Goal: Task Accomplishment & Management: Use online tool/utility

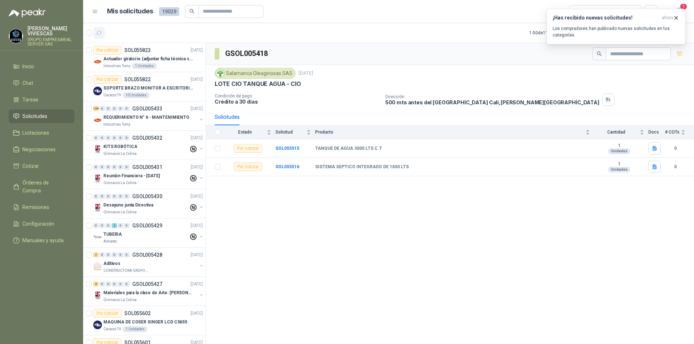
click at [96, 33] on icon "button" at bounding box center [99, 33] width 6 height 6
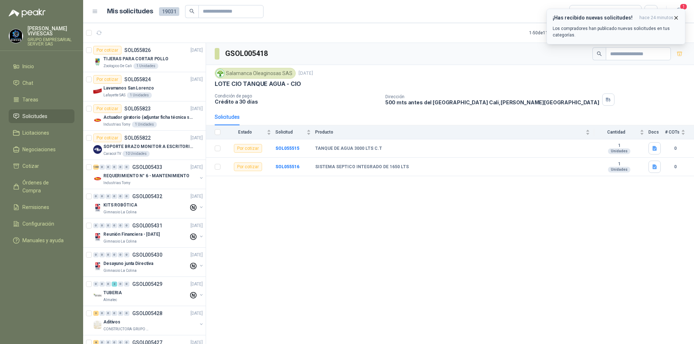
click at [676, 16] on icon "button" at bounding box center [676, 18] width 6 height 6
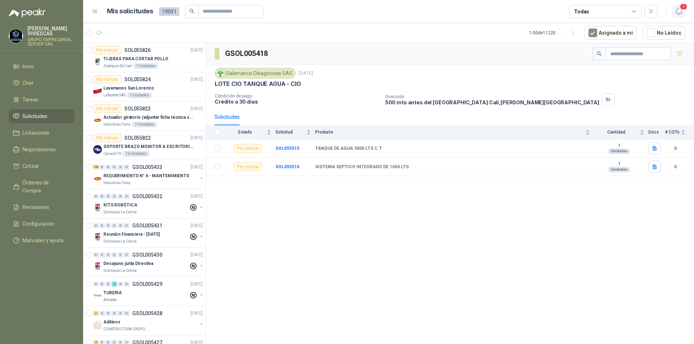
click at [680, 10] on icon "button" at bounding box center [678, 11] width 9 height 9
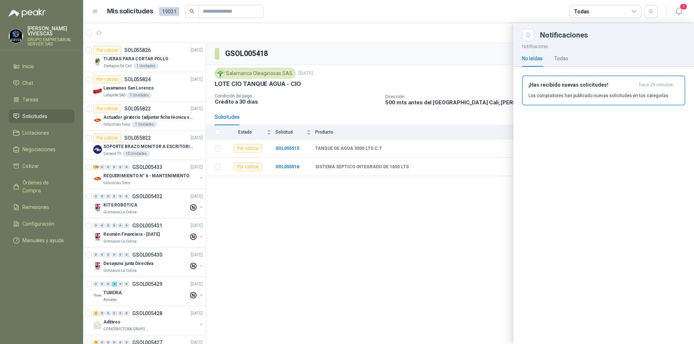
click at [454, 218] on div at bounding box center [388, 183] width 611 height 321
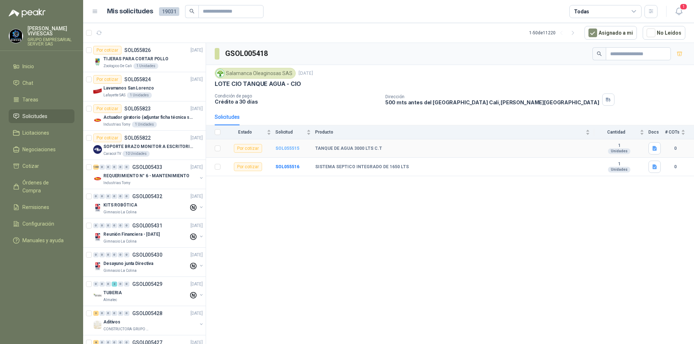
click at [288, 147] on b "SOL055515" at bounding box center [287, 148] width 24 height 5
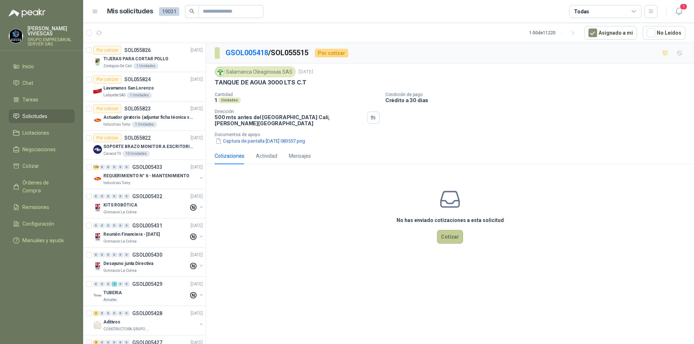
click at [456, 230] on button "Cotizar" at bounding box center [450, 237] width 26 height 14
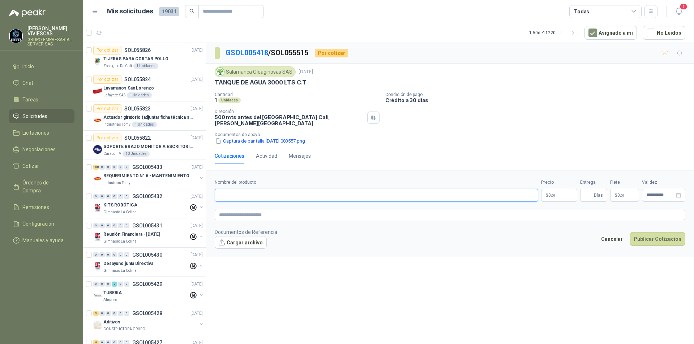
paste input "**********"
type input "**********"
click at [550, 194] on body "[PERSON_NAME] GRUPO EMPRESARIAL SERVER SAS Inicio Chat Tareas Solicitudes Licit…" at bounding box center [347, 172] width 694 height 344
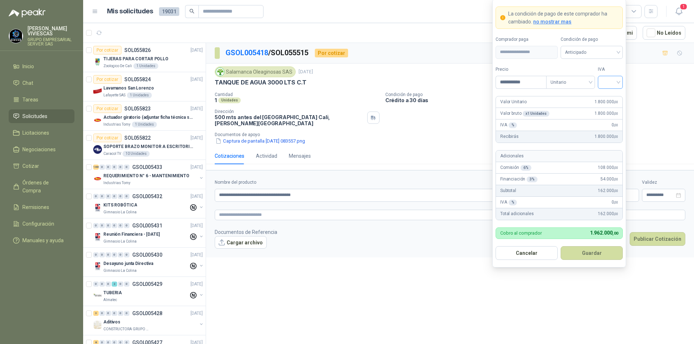
type input "**********"
drag, startPoint x: 615, startPoint y: 82, endPoint x: 618, endPoint y: 88, distance: 7.1
click at [615, 82] on input "search" at bounding box center [610, 81] width 16 height 11
click at [614, 95] on div "19%" at bounding box center [609, 97] width 13 height 8
click at [607, 49] on span "Anticipado" at bounding box center [591, 52] width 53 height 11
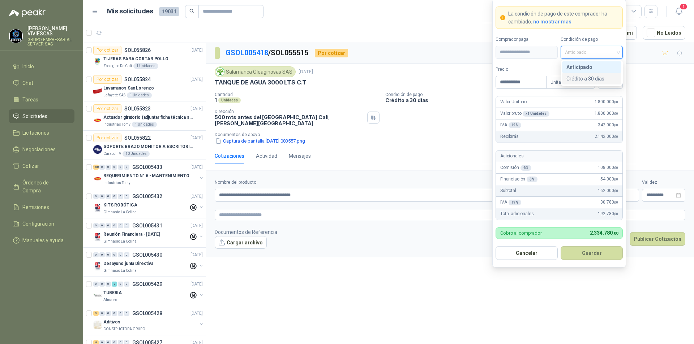
click at [588, 80] on div "Crédito a 30 días" at bounding box center [591, 79] width 51 height 8
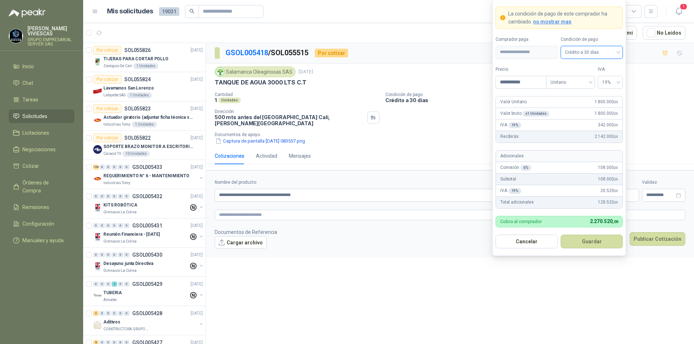
click at [581, 240] on button "Guardar" at bounding box center [591, 242] width 62 height 14
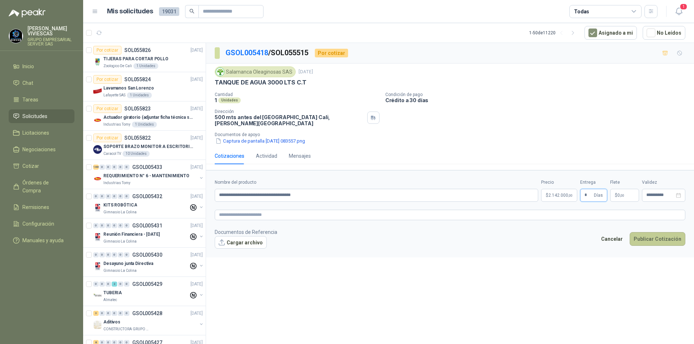
type input "*"
click at [657, 233] on button "Publicar Cotización" at bounding box center [657, 239] width 56 height 14
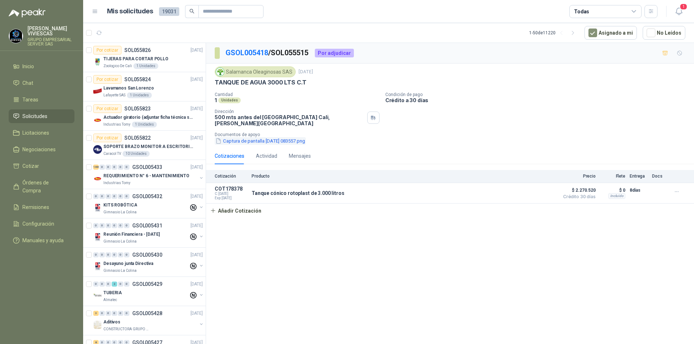
click at [268, 137] on button "Captura de pantalla [DATE] 083557.png" at bounding box center [260, 141] width 91 height 8
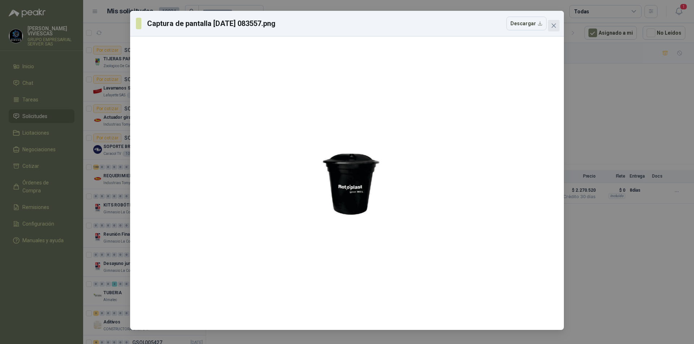
click at [554, 25] on icon "close" at bounding box center [553, 25] width 4 height 4
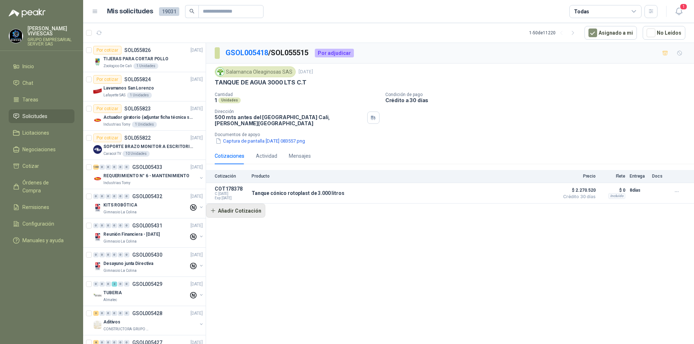
click at [252, 204] on button "Añadir Cotización" at bounding box center [235, 211] width 59 height 14
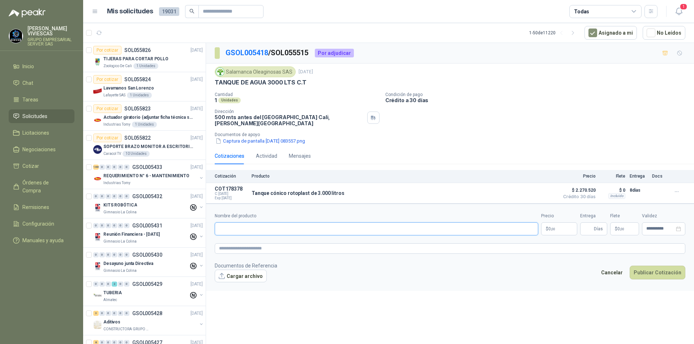
paste input "**********"
type input "**********"
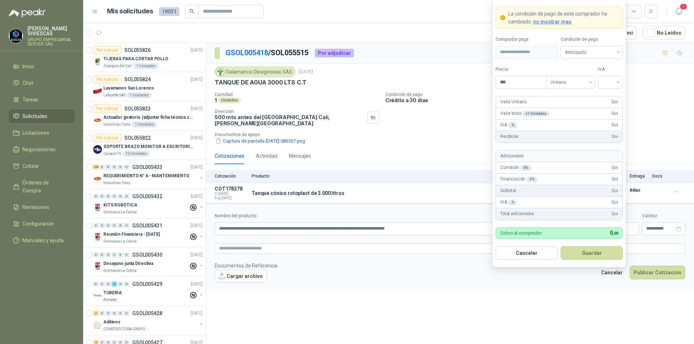
click at [560, 224] on body "[PERSON_NAME] GRUPO EMPRESARIAL SERVER SAS Inicio Chat Tareas Solicitudes Licit…" at bounding box center [347, 172] width 694 height 344
click at [621, 84] on div at bounding box center [610, 82] width 25 height 13
type input "**********"
click at [614, 94] on div "19%" at bounding box center [609, 97] width 13 height 8
click at [608, 52] on span "Anticipado" at bounding box center [591, 52] width 53 height 11
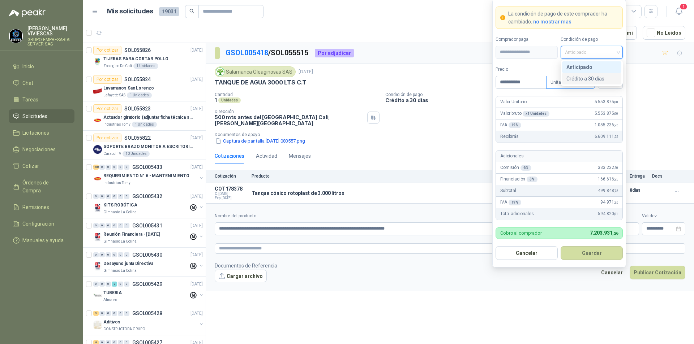
drag, startPoint x: 594, startPoint y: 77, endPoint x: 593, endPoint y: 82, distance: 5.8
click at [594, 77] on div "Crédito a 30 días" at bounding box center [591, 79] width 51 height 8
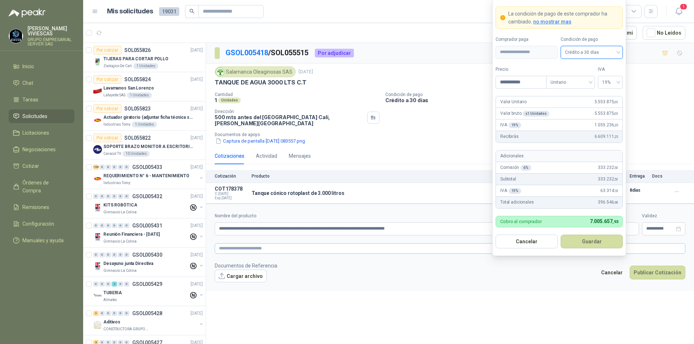
click at [582, 243] on button "Guardar" at bounding box center [591, 242] width 62 height 14
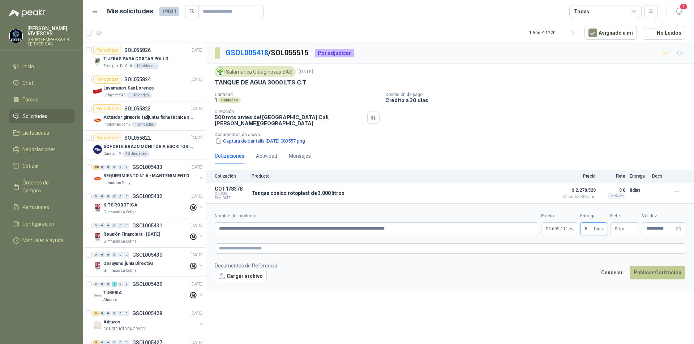
type input "*"
click at [649, 266] on button "Publicar Cotización" at bounding box center [657, 273] width 56 height 14
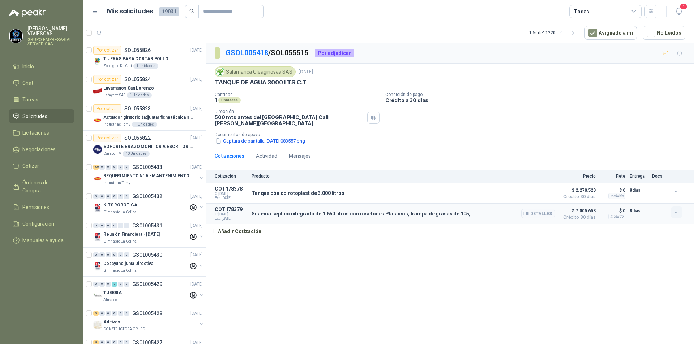
click at [675, 210] on icon "button" at bounding box center [676, 213] width 6 height 6
click at [649, 174] on button "Editar" at bounding box center [662, 179] width 58 height 12
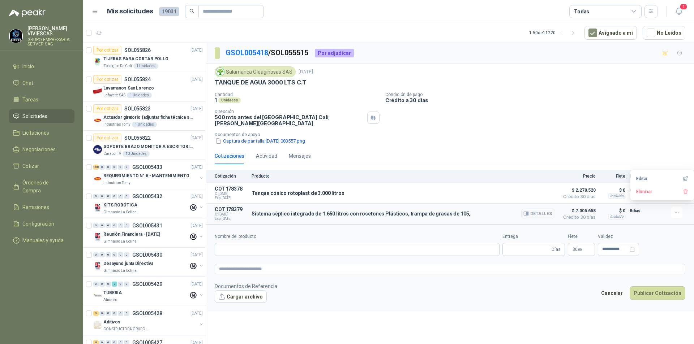
type input "**********"
type input "*"
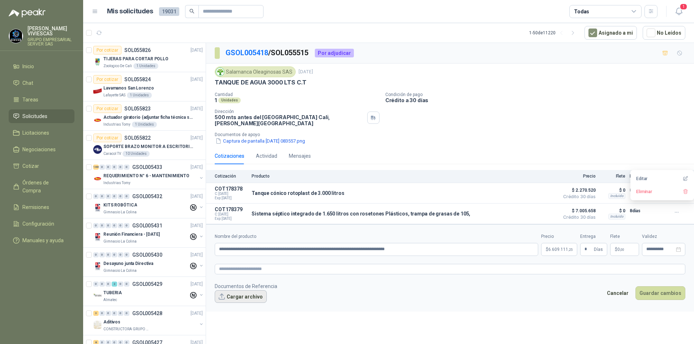
click at [243, 292] on button "Cargar archivo" at bounding box center [241, 296] width 52 height 13
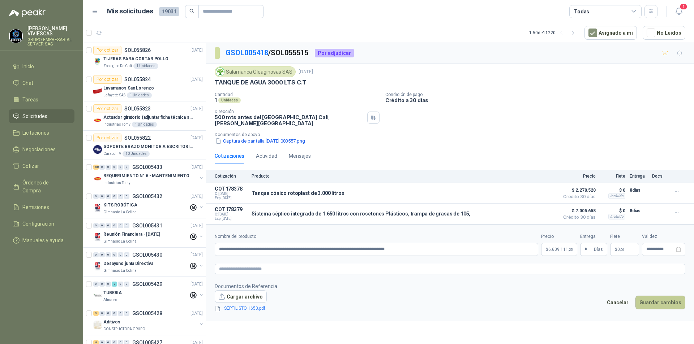
click at [651, 297] on button "Guardar cambios" at bounding box center [660, 303] width 50 height 14
